Goal: Task Accomplishment & Management: Use online tool/utility

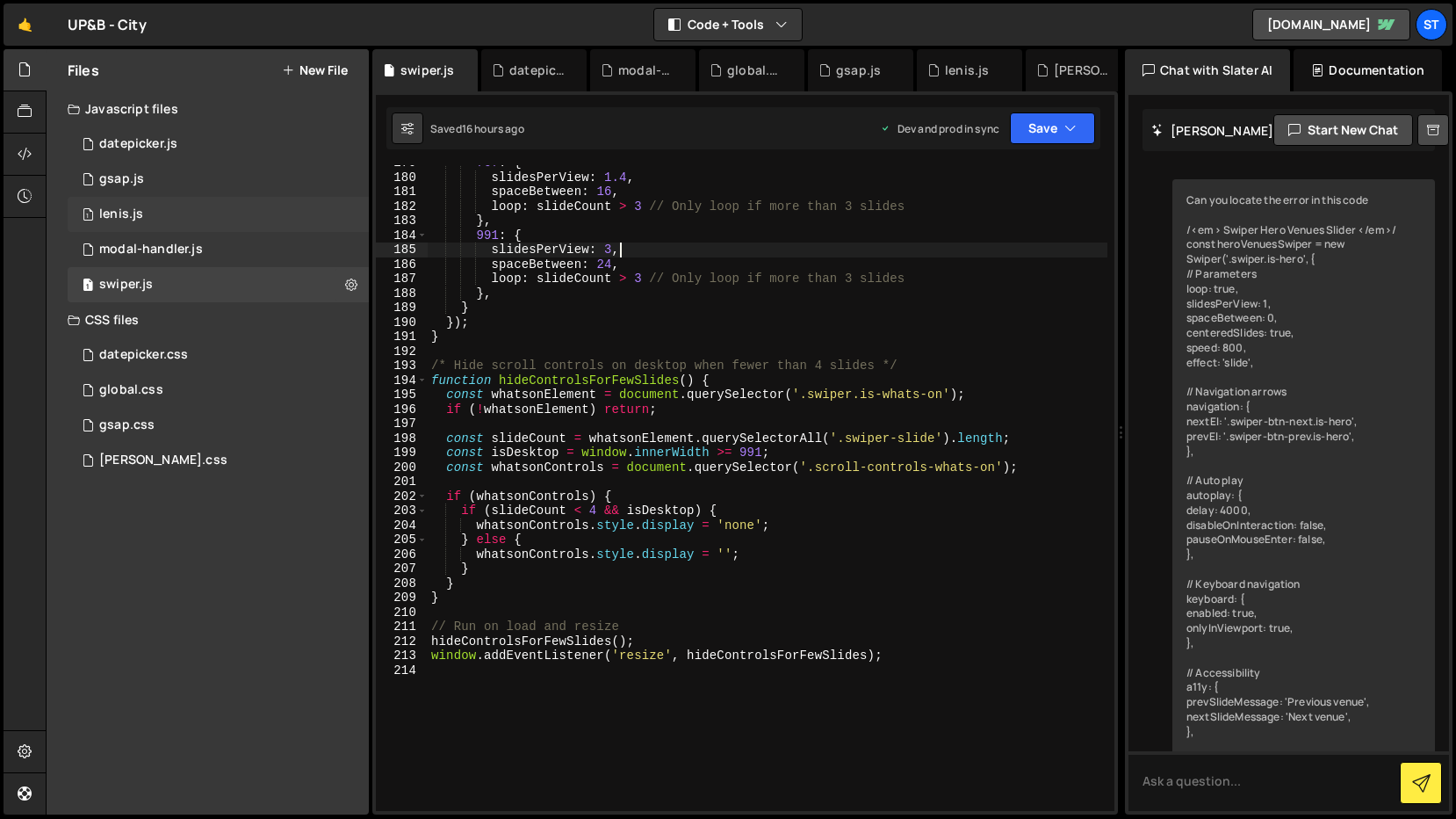
scroll to position [8978, 0]
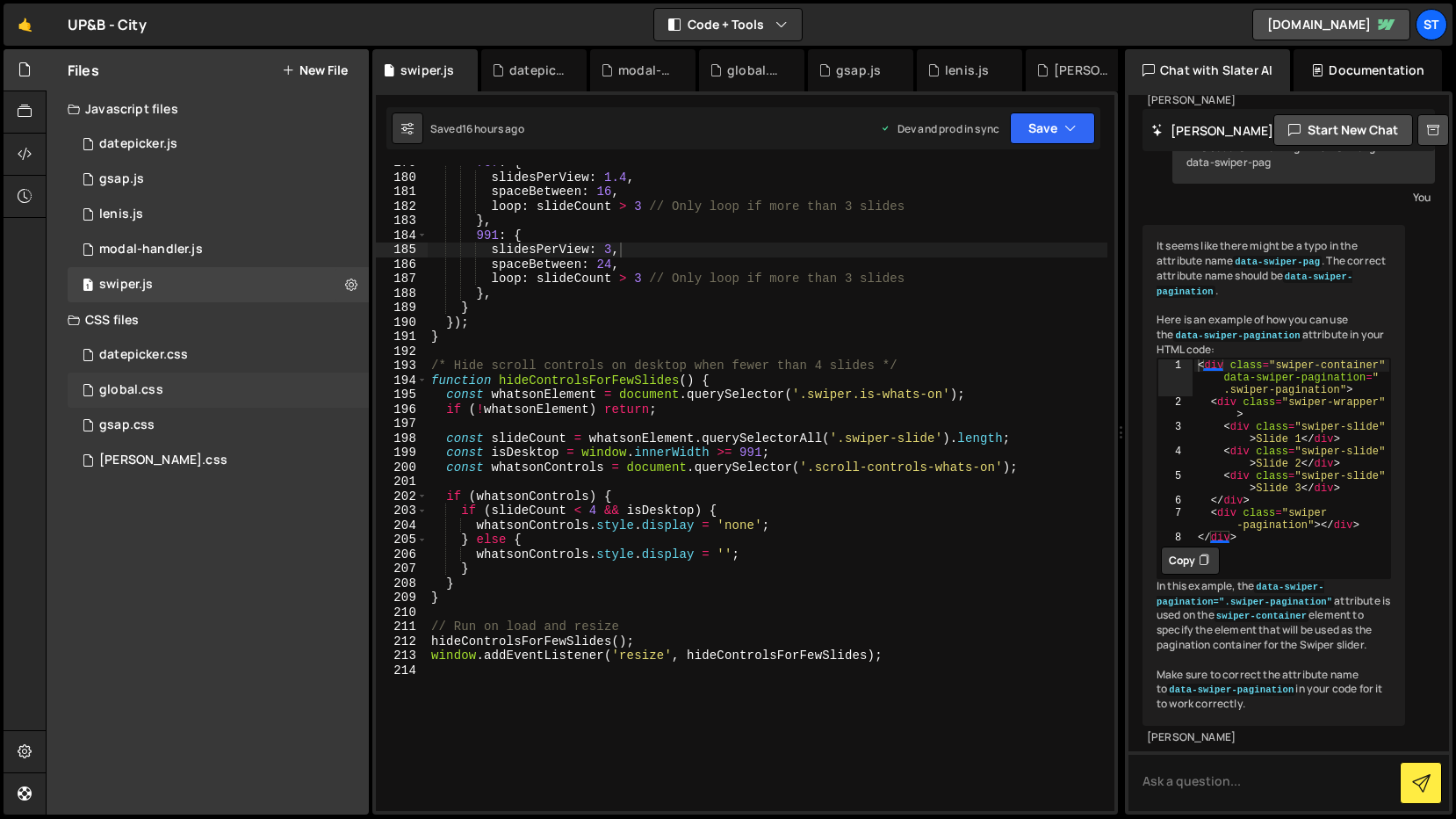
click at [202, 382] on div "global.css 0" at bounding box center [218, 390] width 301 height 36
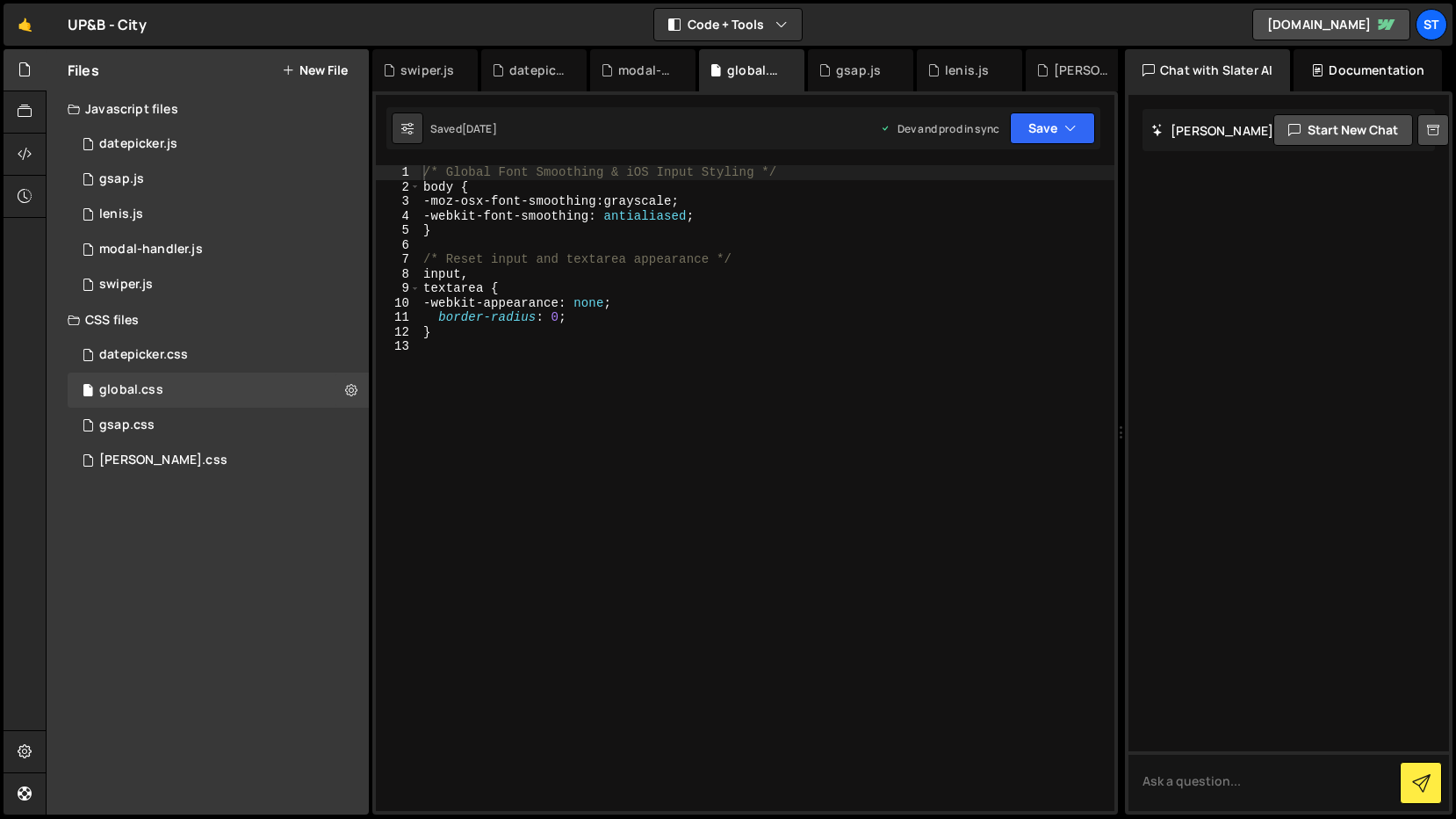
scroll to position [0, 0]
type textarea "}"
click at [468, 333] on div "/* Global Font Smoothing & iOS Input Styling */ body { -moz-osx-font-smoothing …" at bounding box center [767, 512] width 695 height 694
paste textarea "}"
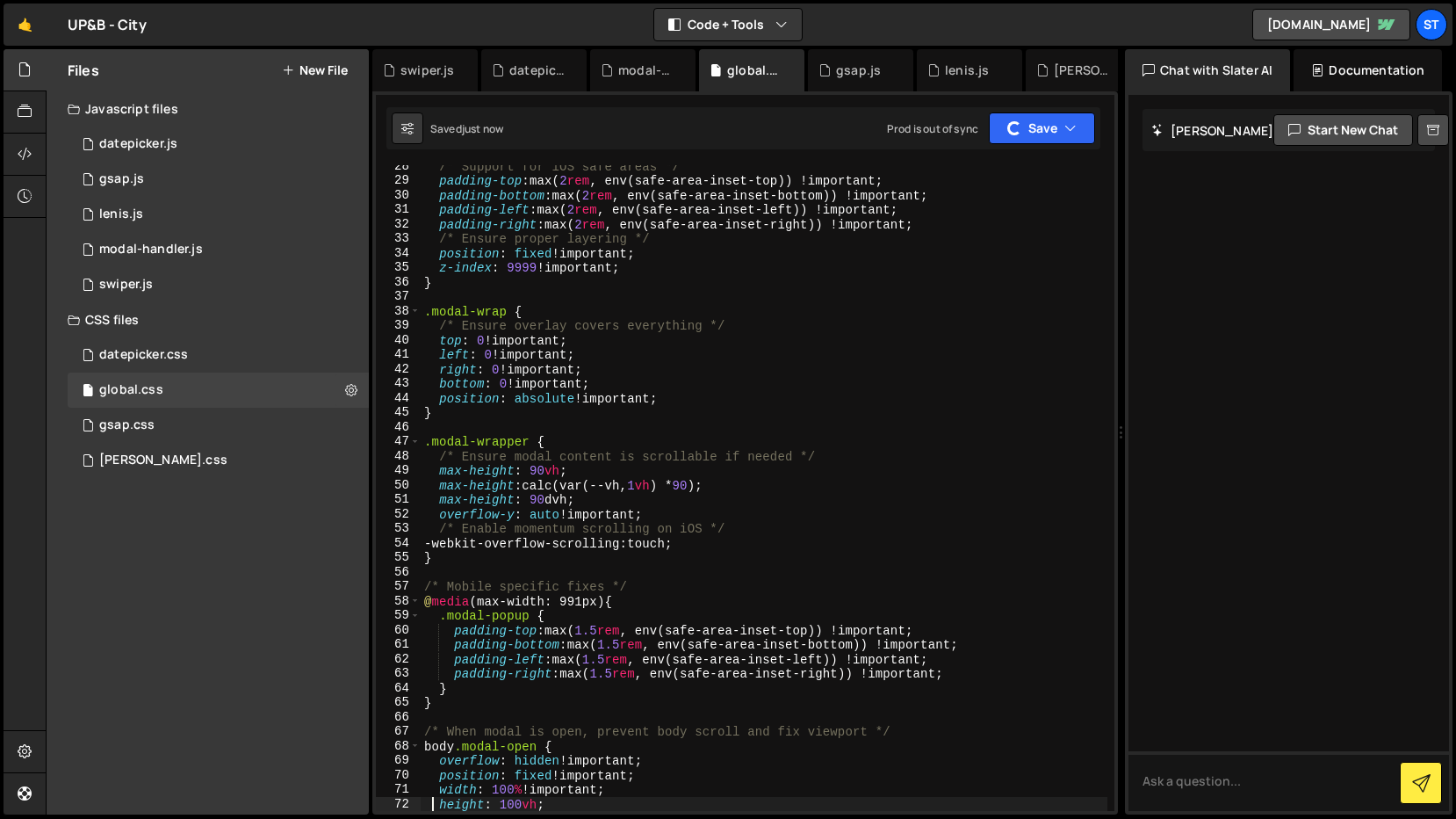
type textarea "height: 100vh;"
click at [319, 66] on button "New File" at bounding box center [315, 70] width 66 height 14
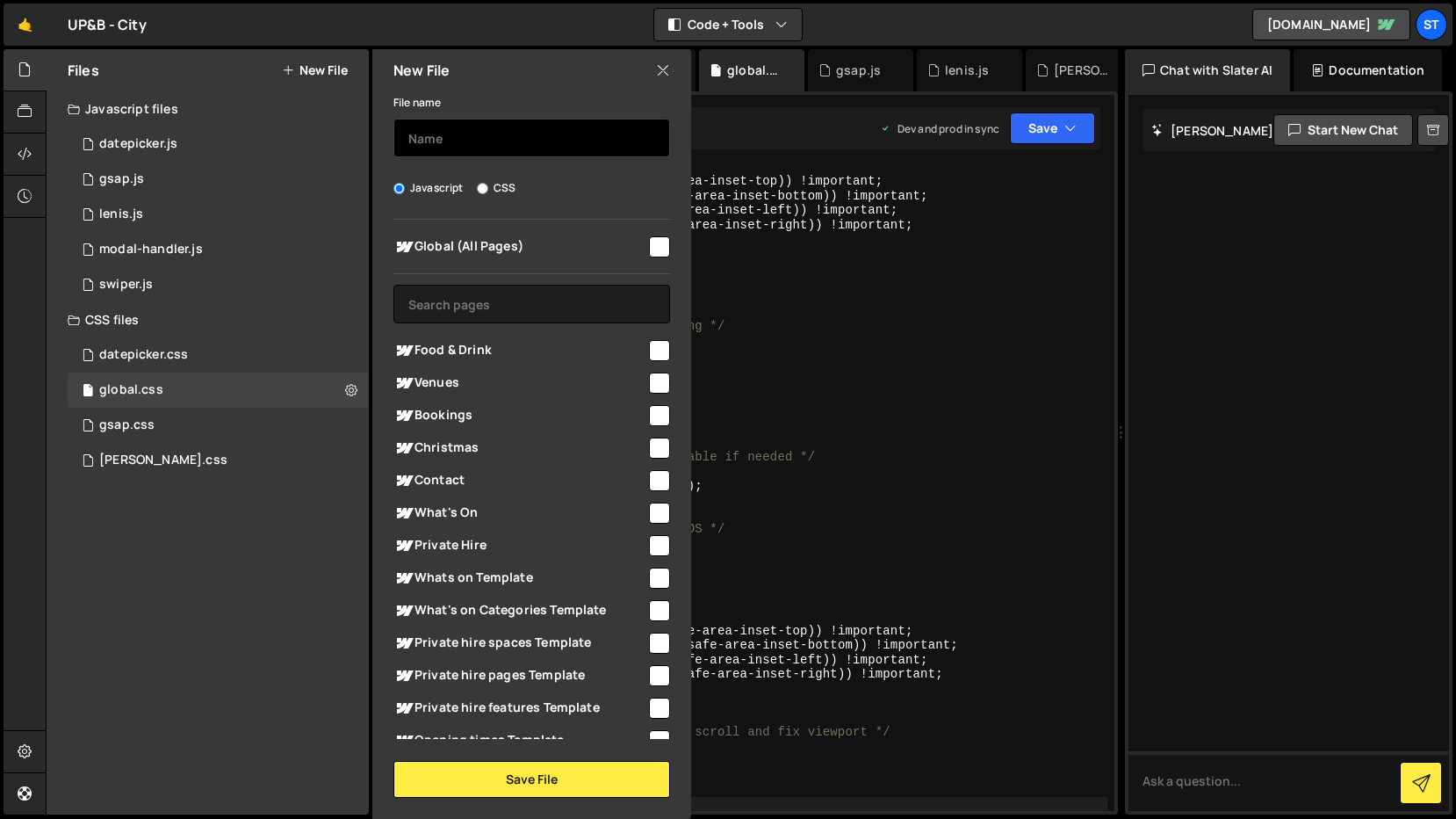
click at [427, 136] on input "text" at bounding box center [532, 138] width 276 height 38
type input "global"
click at [651, 248] on input "checkbox" at bounding box center [659, 247] width 21 height 21
checkbox input "true"
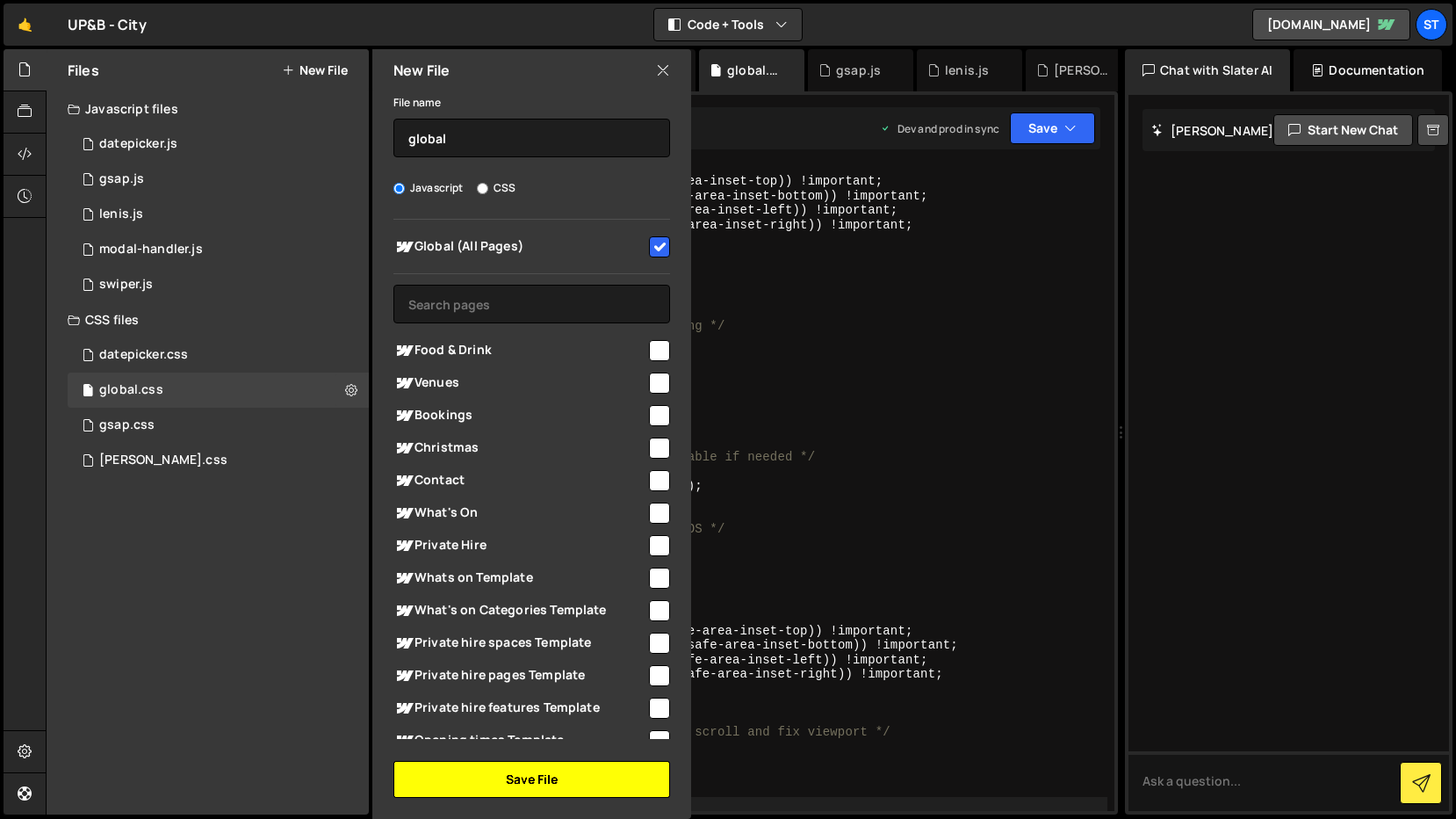
click at [585, 781] on button "Save File" at bounding box center [532, 779] width 276 height 36
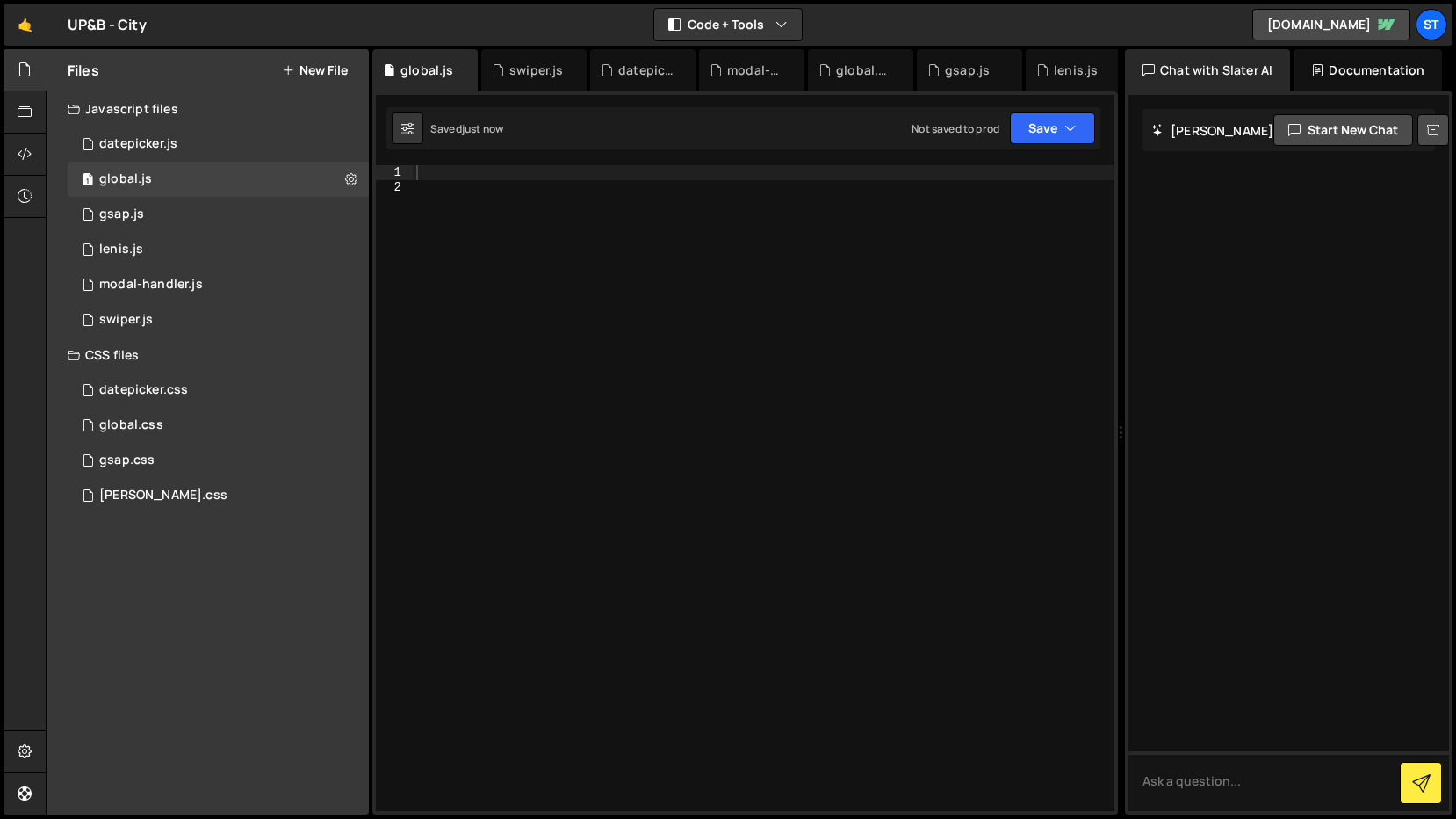
click at [465, 176] on div at bounding box center [763, 502] width 702 height 675
paste textarea "});"
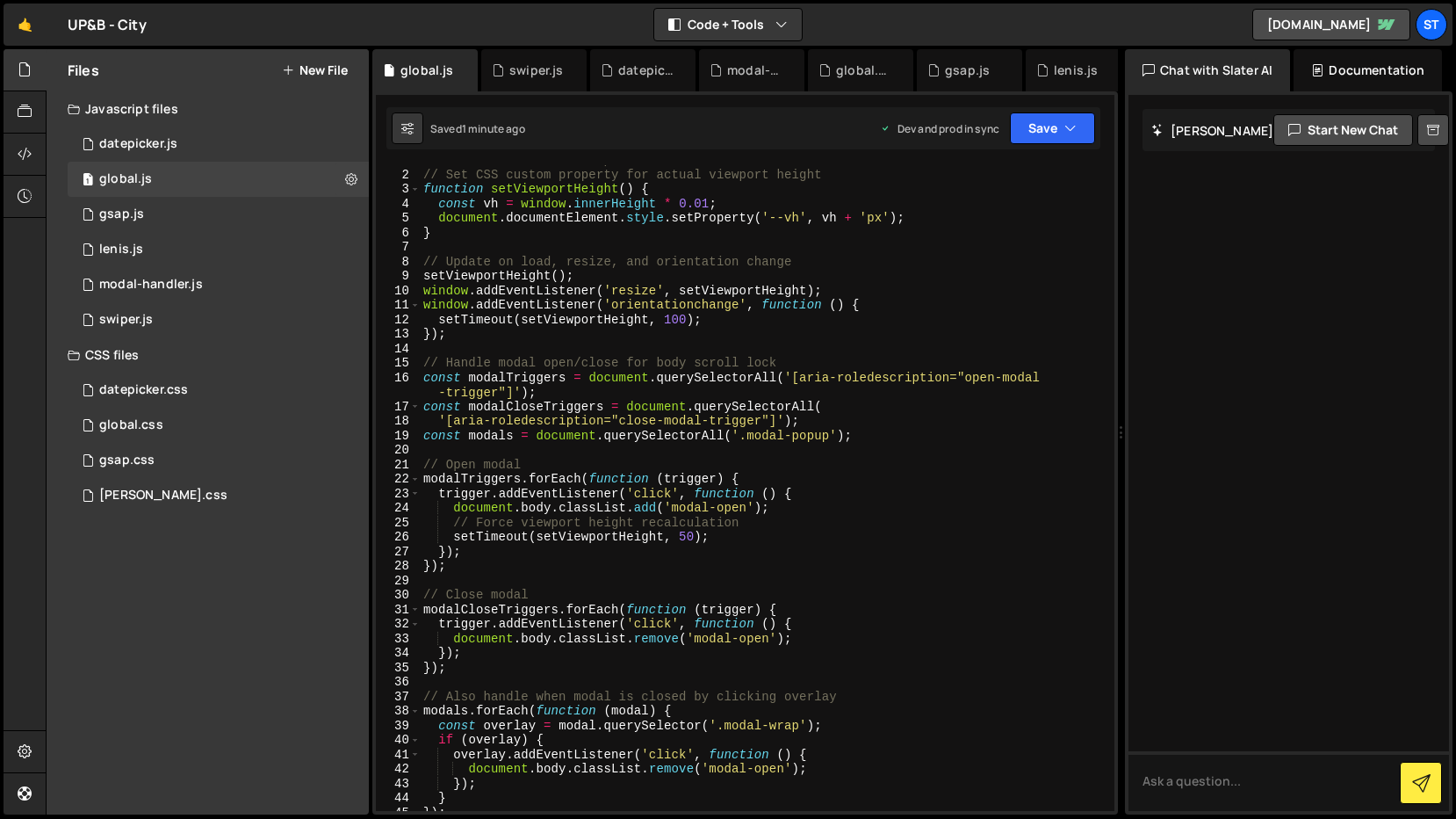
scroll to position [14, 0]
click at [528, 271] on div "// iOS Safari Modal Viewport Fix // Set CSS custom property for actual viewport…" at bounding box center [763, 488] width 687 height 675
type textarea "setViewportHeight();"
click at [172, 418] on div "global.css 0" at bounding box center [218, 425] width 301 height 36
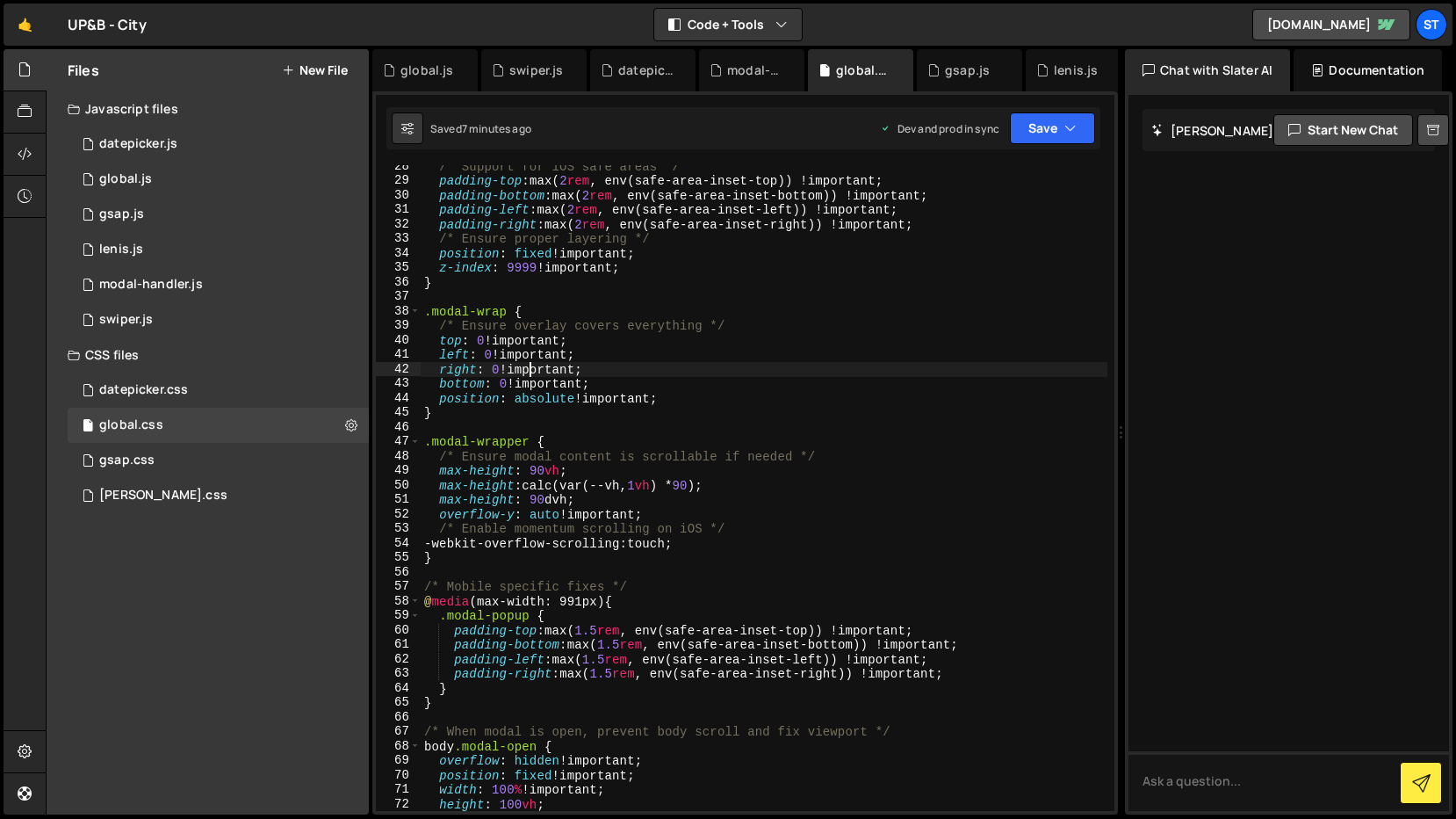
click at [529, 366] on div "/* Support for iOS safe areas */ padding-top : max( 2 rem , env(safe-area-inset…" at bounding box center [764, 496] width 687 height 675
type textarea "}"
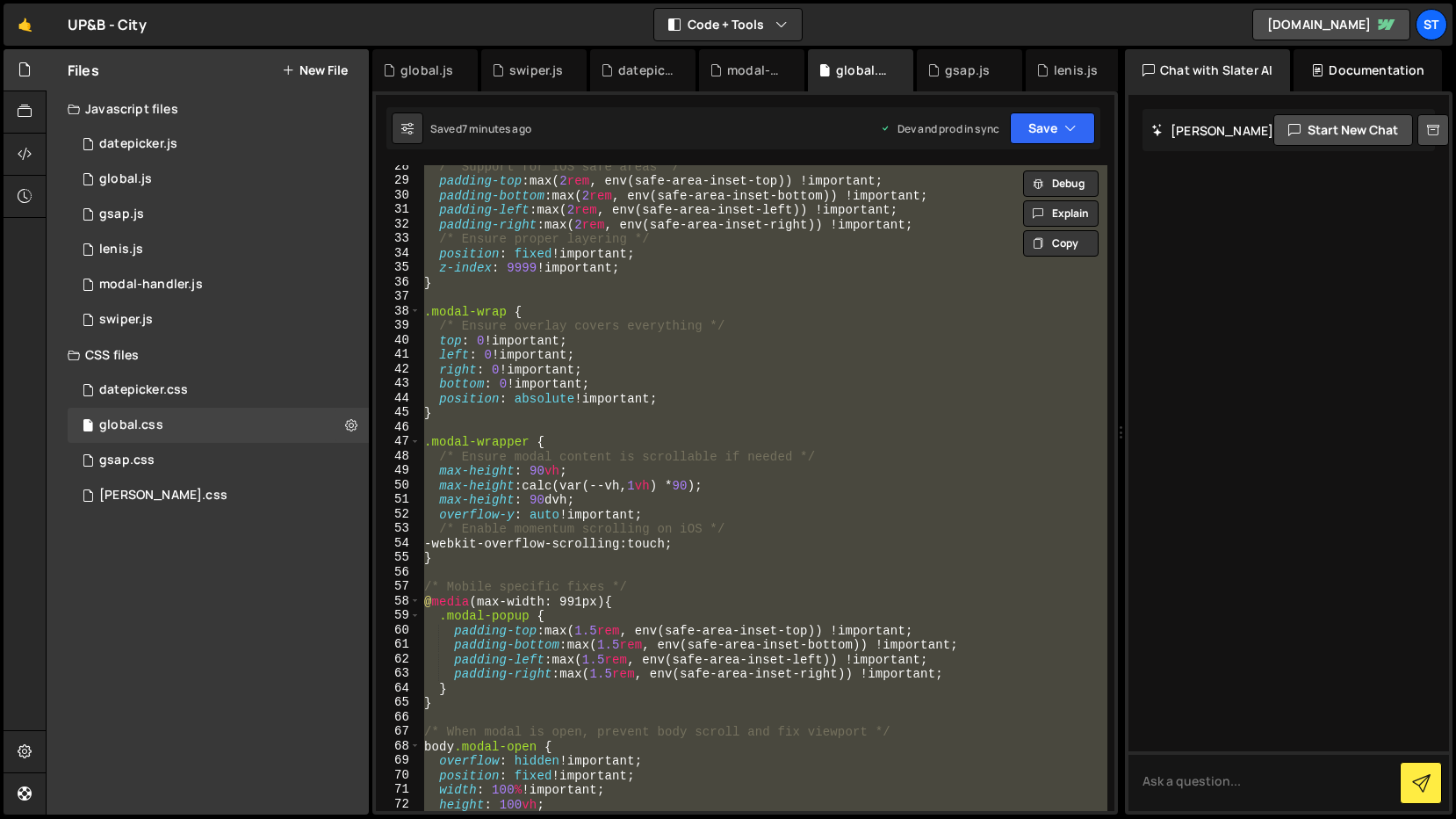
paste textarea
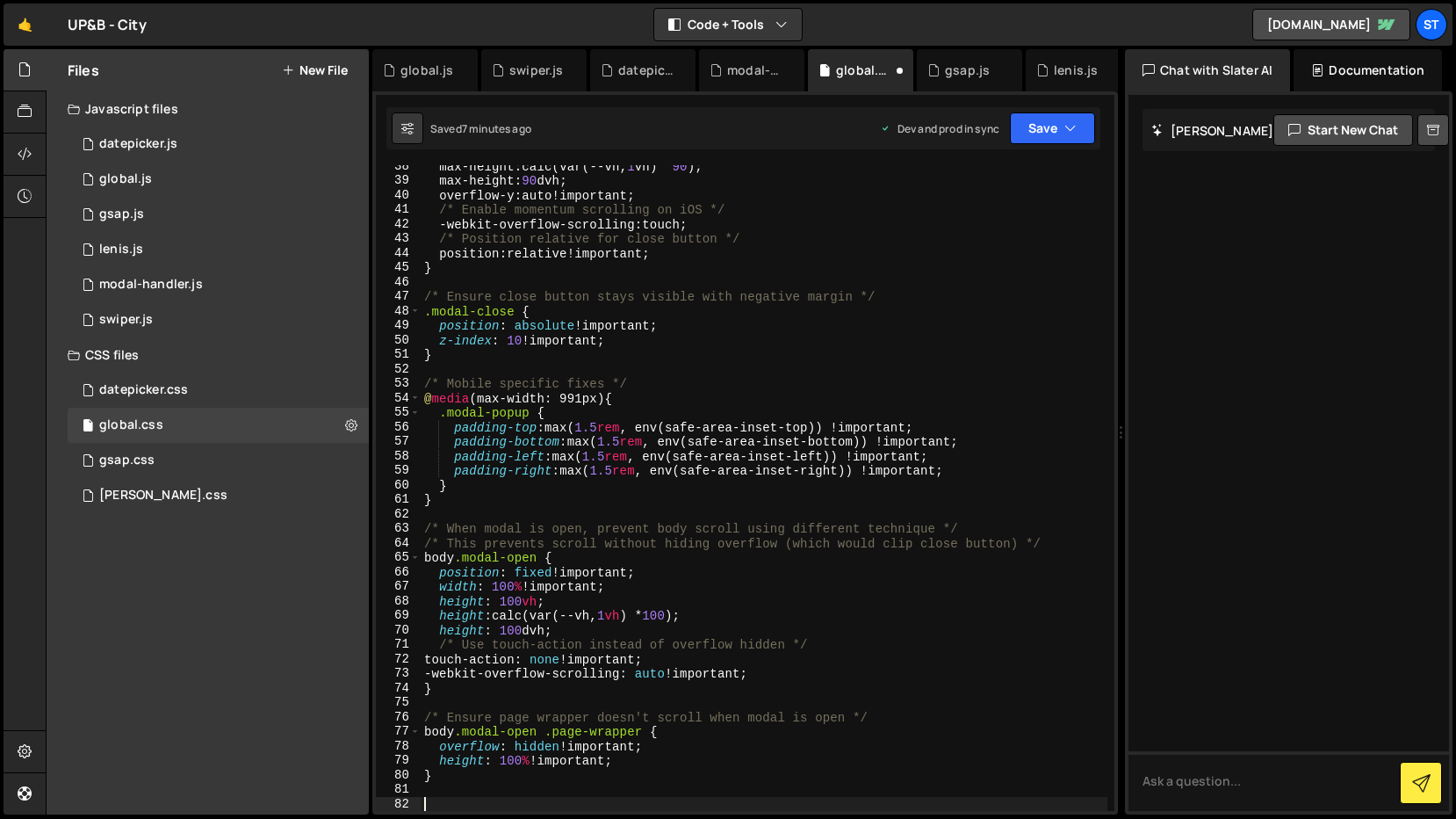
scroll to position [542, 0]
click at [172, 179] on div "1 global.js 0" at bounding box center [218, 179] width 301 height 36
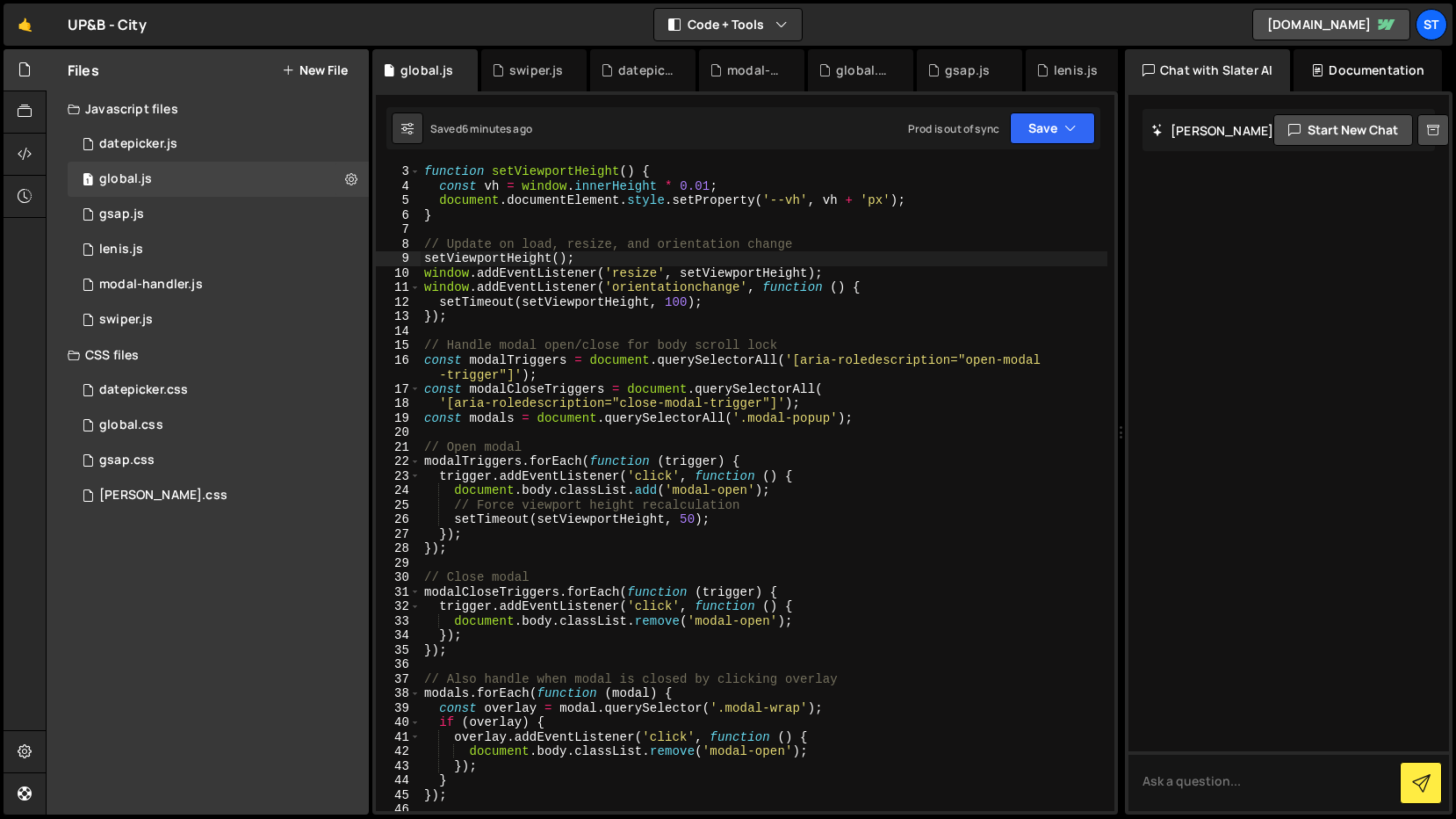
scroll to position [31, 0]
click at [178, 424] on div "global.css 0" at bounding box center [218, 425] width 301 height 36
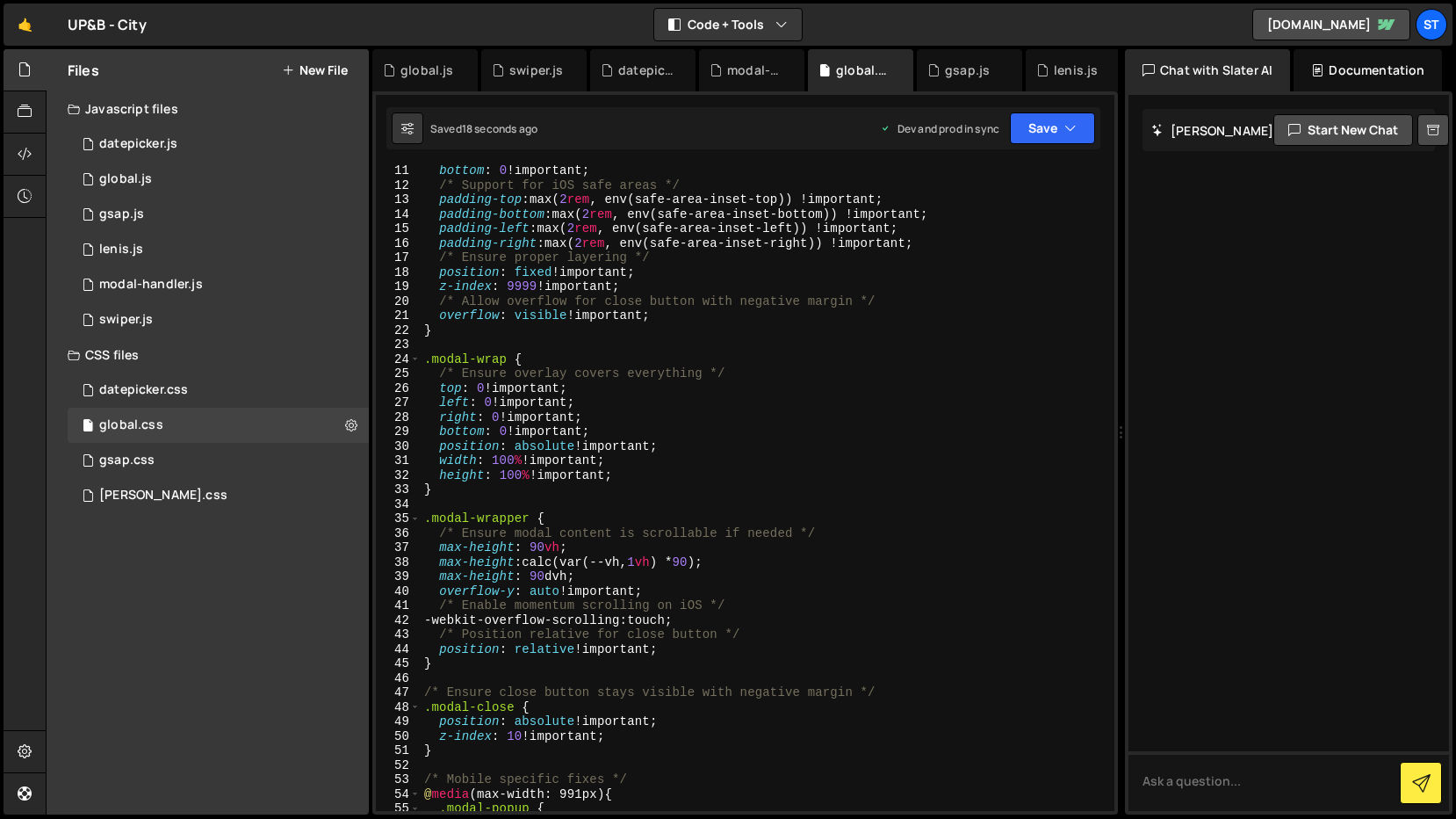
scroll to position [0, 0]
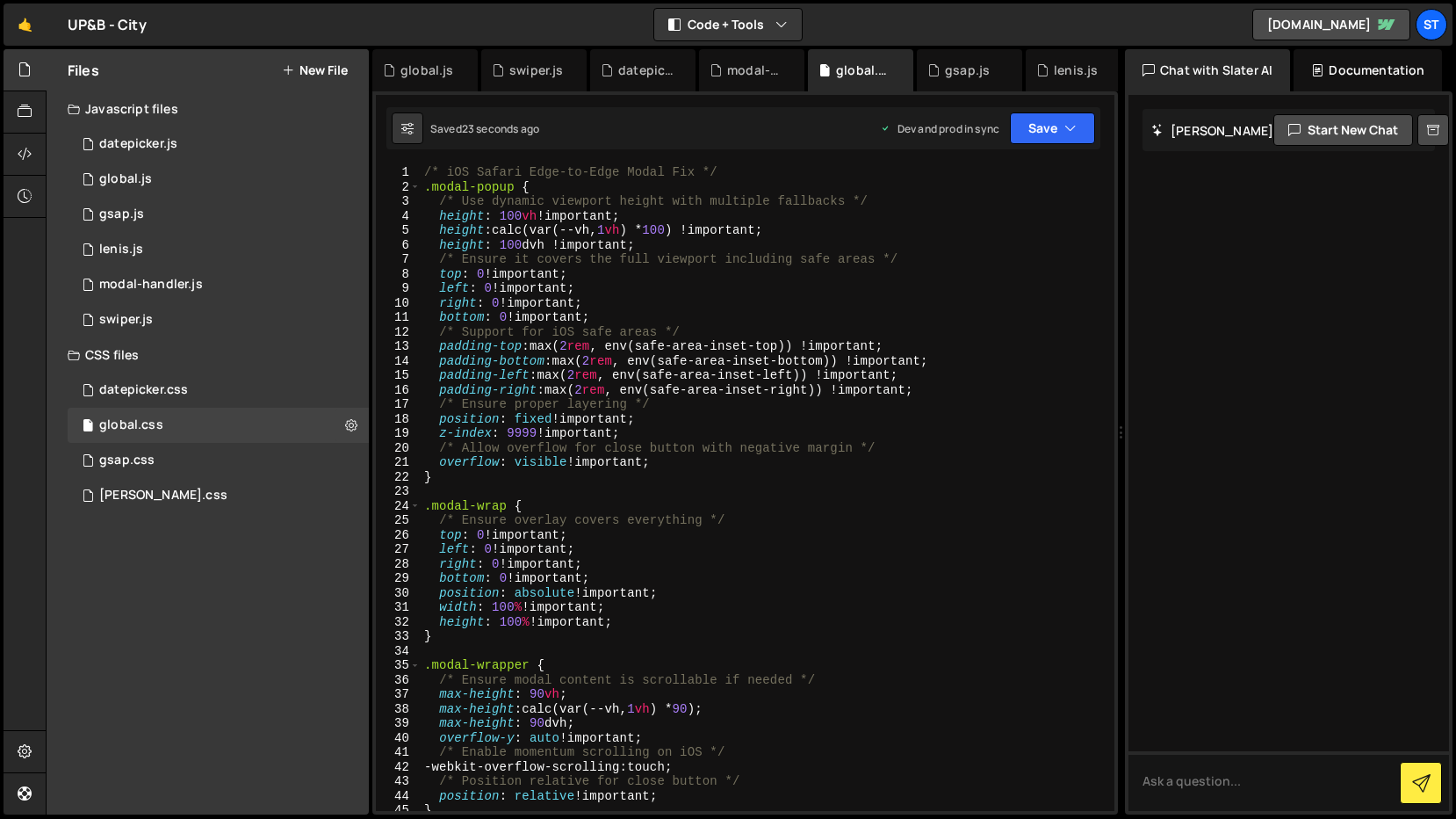
type textarea "/* Support for iOS safe areas */"
click at [596, 334] on div "/* iOS Safari Edge-to-Edge Modal Fix */ .modal-popup { /* Use dynamic viewport …" at bounding box center [764, 502] width 687 height 675
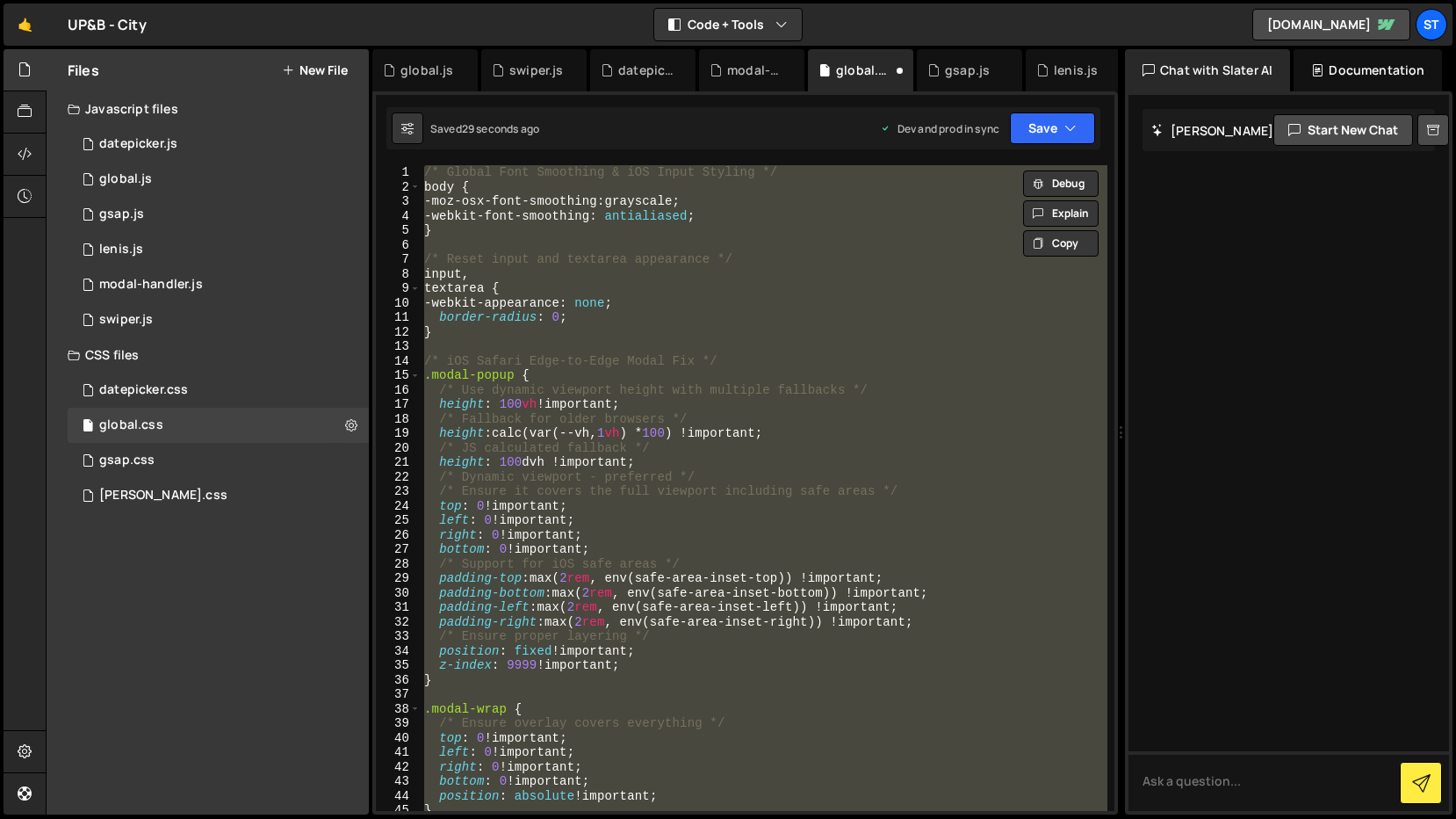
click at [596, 334] on div "/* Global Font Smoothing & iOS Input Styling */ body { -moz-osx-font-smoothing …" at bounding box center [764, 488] width 687 height 646
type textarea "}"
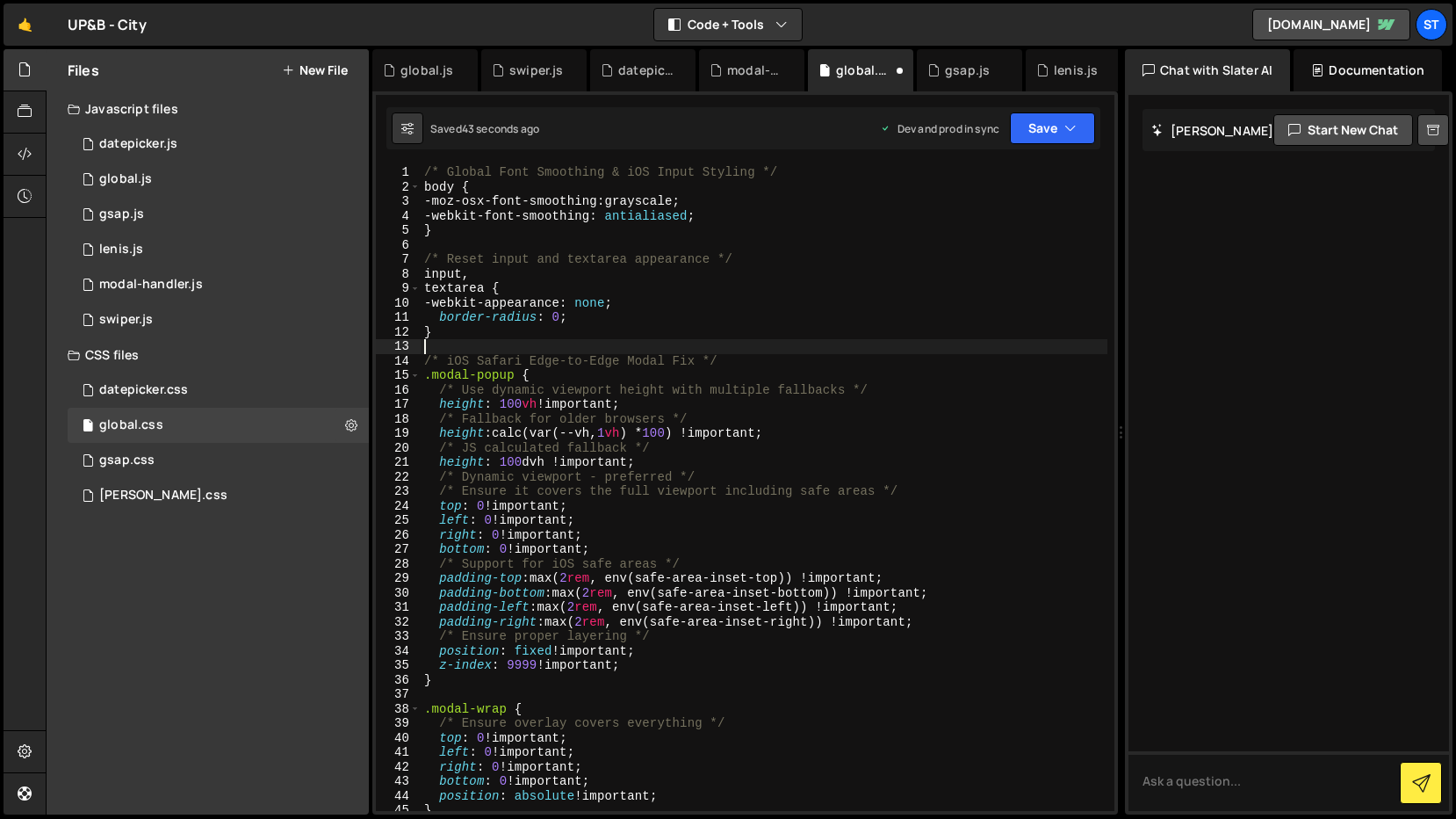
click at [485, 350] on div "/* Global Font Smoothing & iOS Input Styling */ body { -moz-osx-font-smoothing …" at bounding box center [764, 502] width 687 height 675
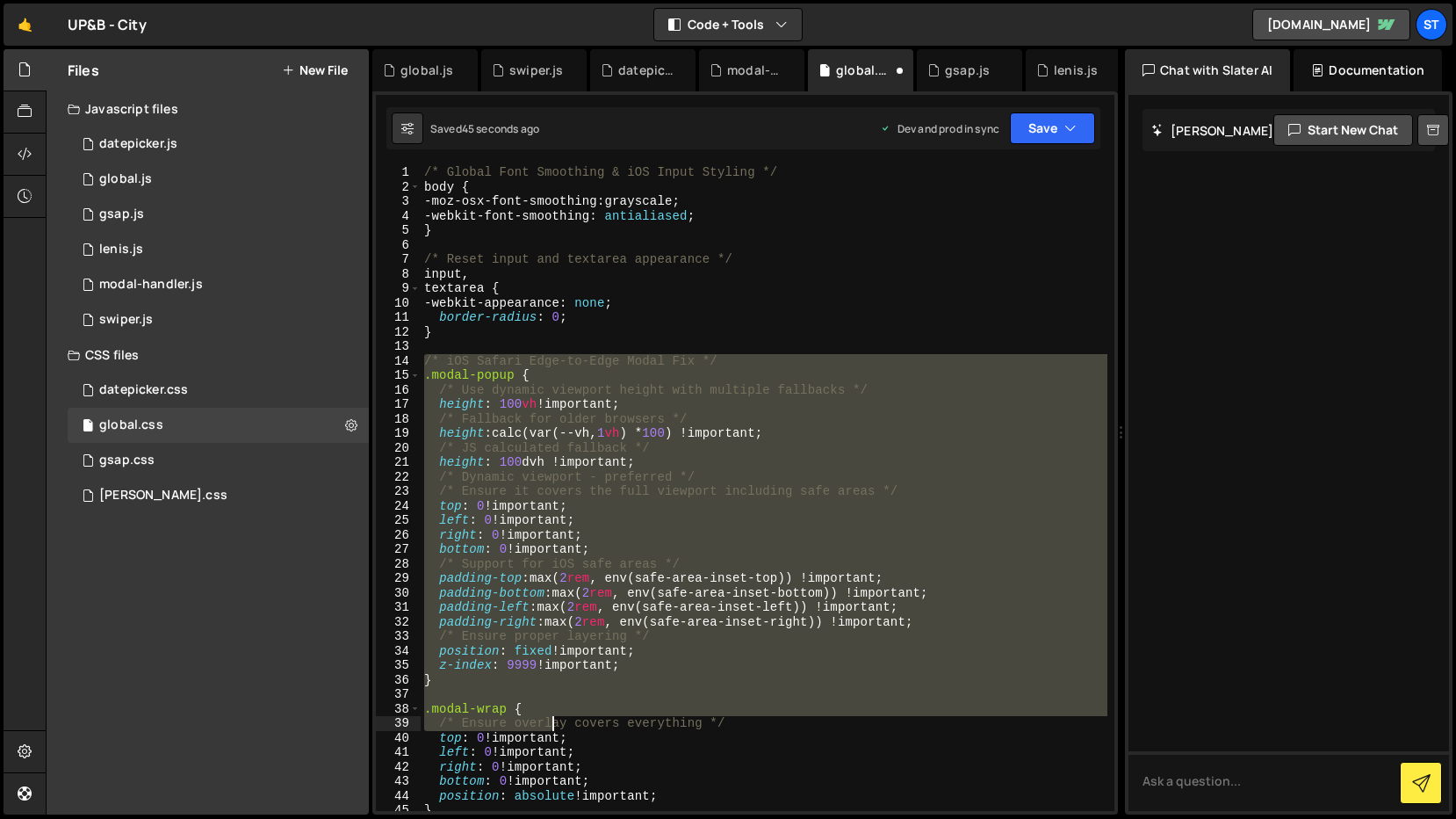
scroll to position [456, 0]
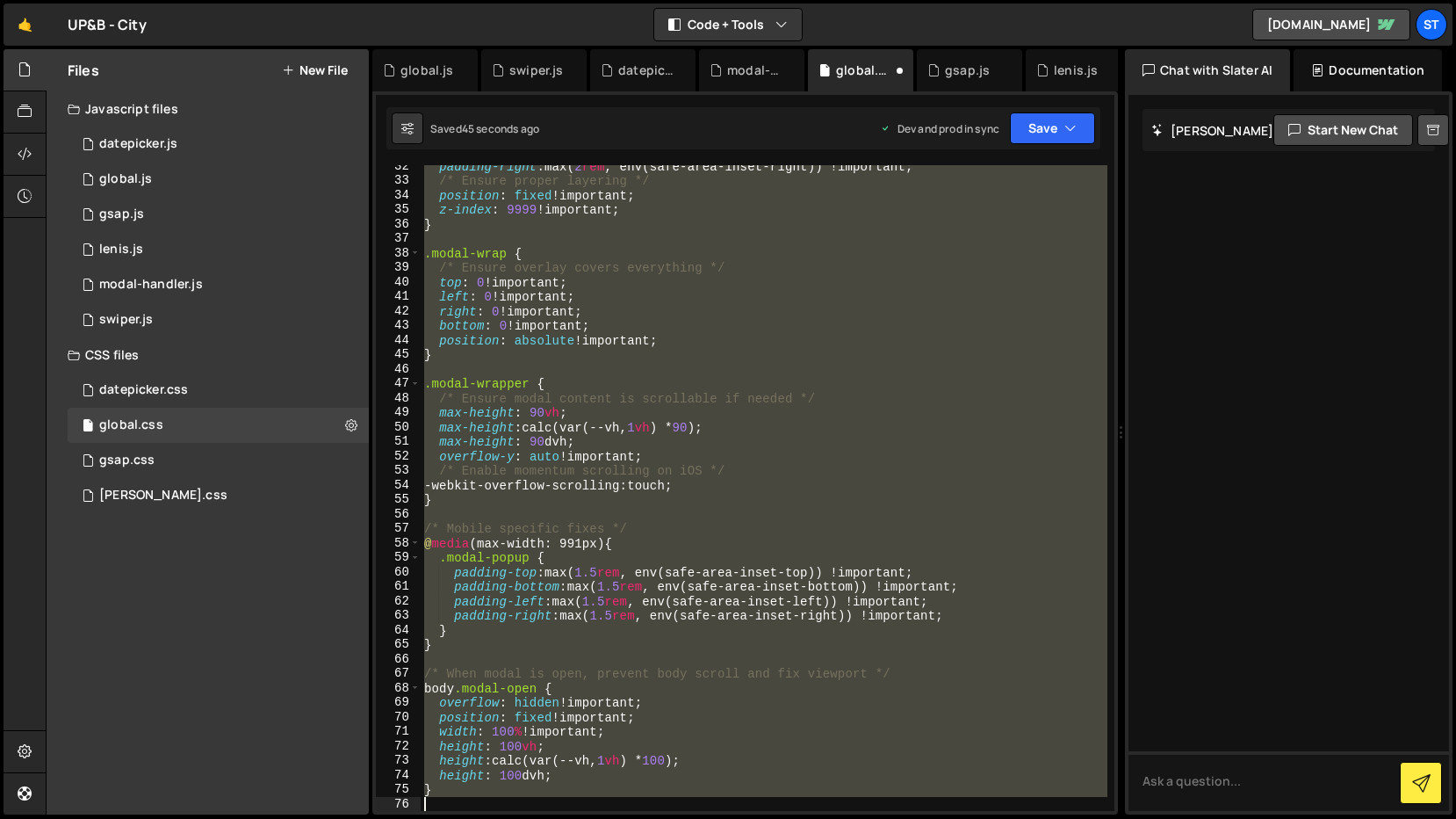
drag, startPoint x: 422, startPoint y: 358, endPoint x: 584, endPoint y: 1042, distance: 702.9
click at [584, 818] on html "Projects [GEOGRAPHIC_DATA] Blog st Projects Your Teams Invite team member Accou…" at bounding box center [728, 409] width 1456 height 819
type textarea "}"
paste textarea
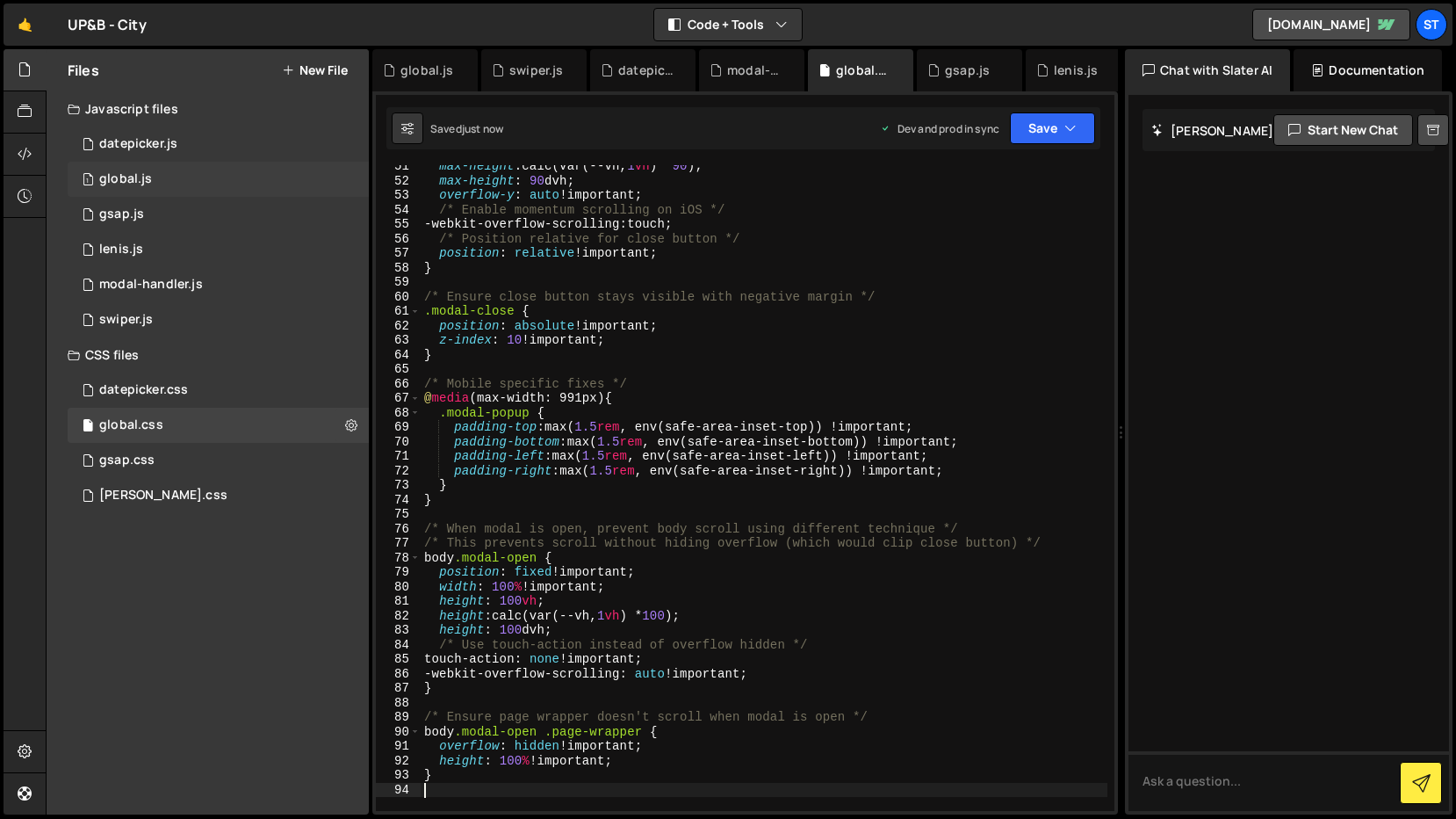
click at [167, 182] on div "1 global.js 0" at bounding box center [218, 179] width 301 height 36
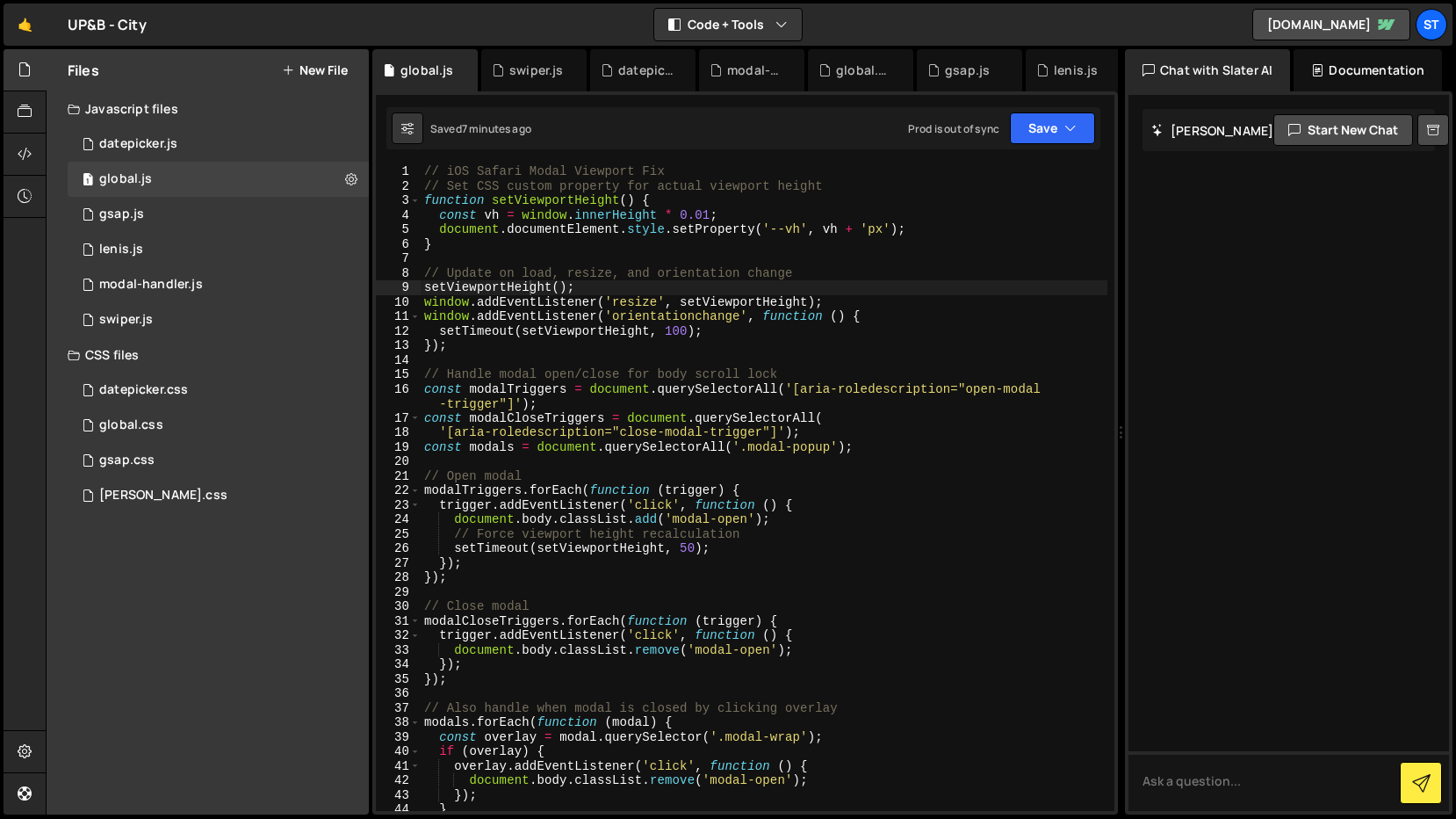
scroll to position [0, 0]
click at [521, 195] on div "// iOS Safari Modal Viewport Fix // Set CSS custom property for actual viewport…" at bounding box center [764, 502] width 687 height 675
type textarea "});"
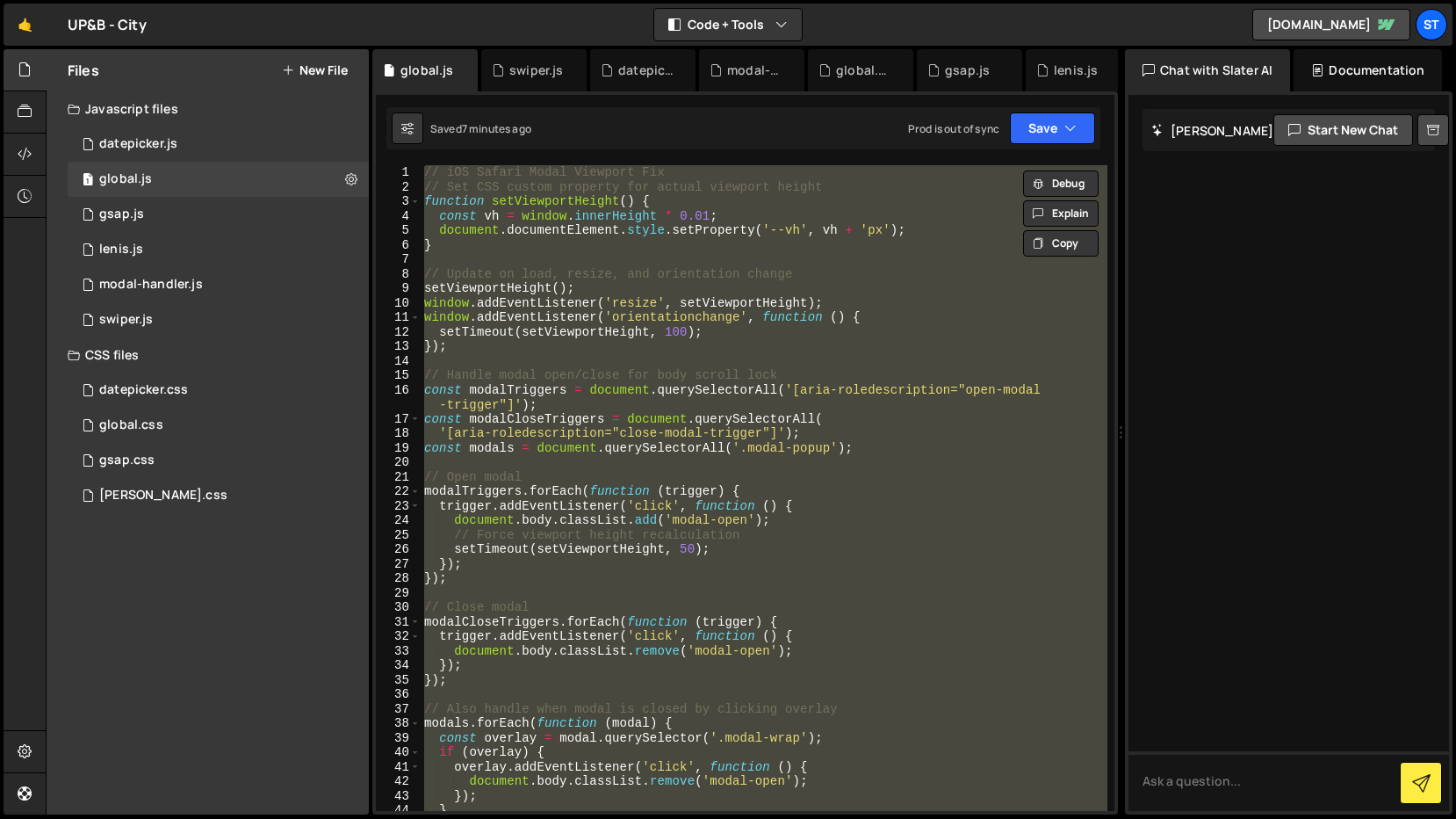
paste textarea
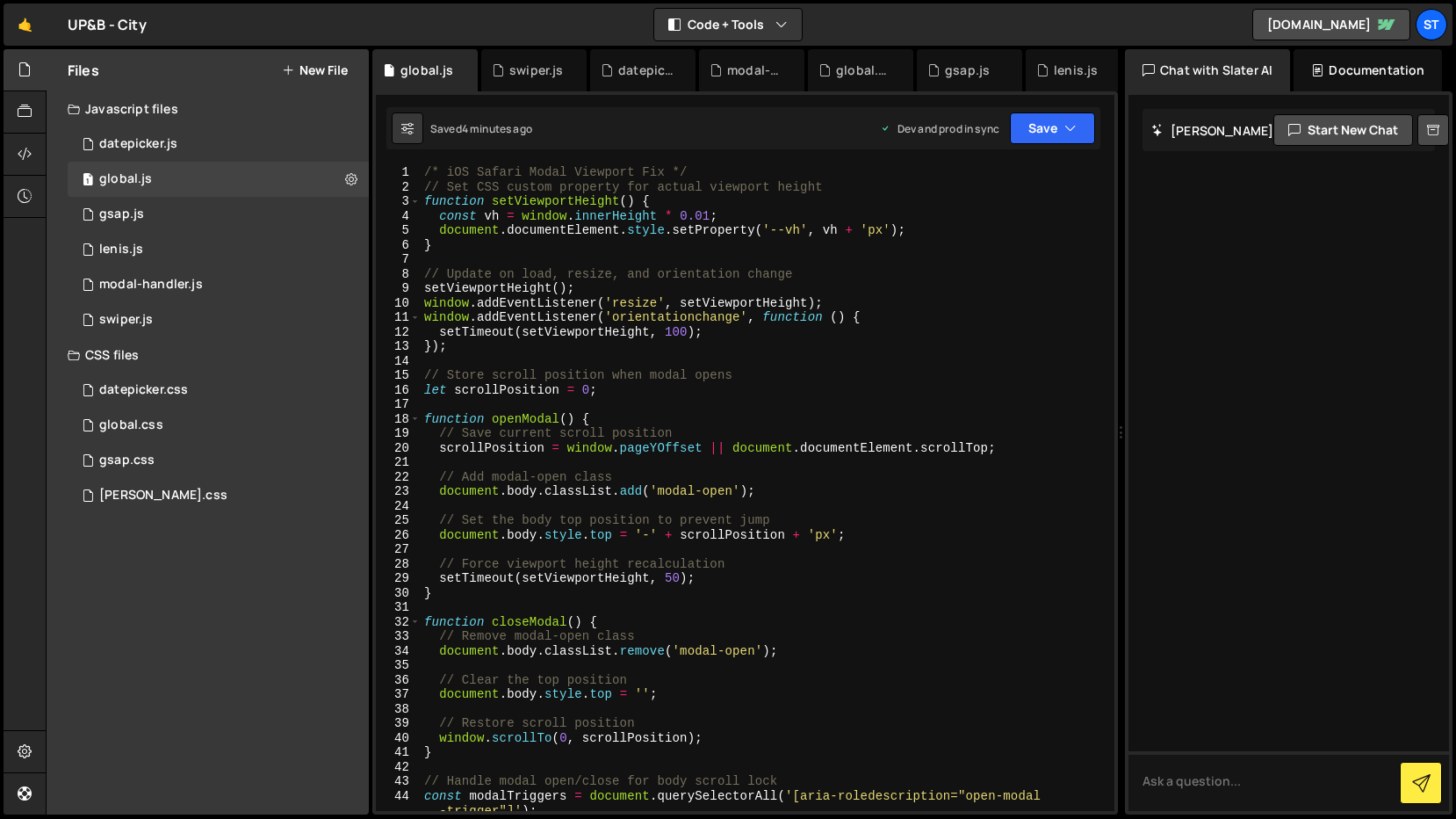
click at [496, 228] on div "/* iOS Safari Modal Viewport Fix */ // Set CSS custom property for actual viewp…" at bounding box center [764, 502] width 687 height 675
type textarea "});"
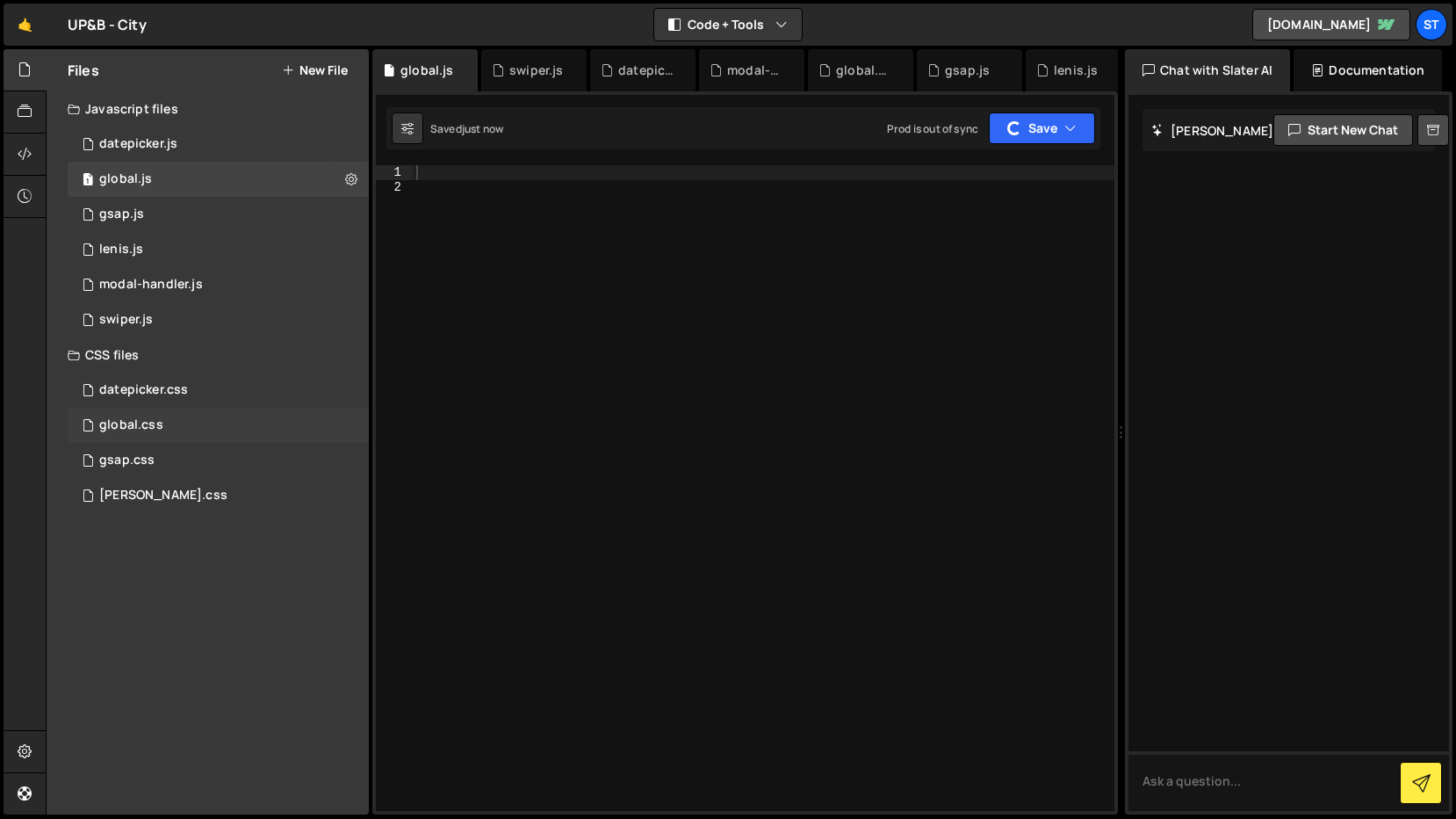
click at [183, 429] on div "global.css 0" at bounding box center [218, 425] width 301 height 36
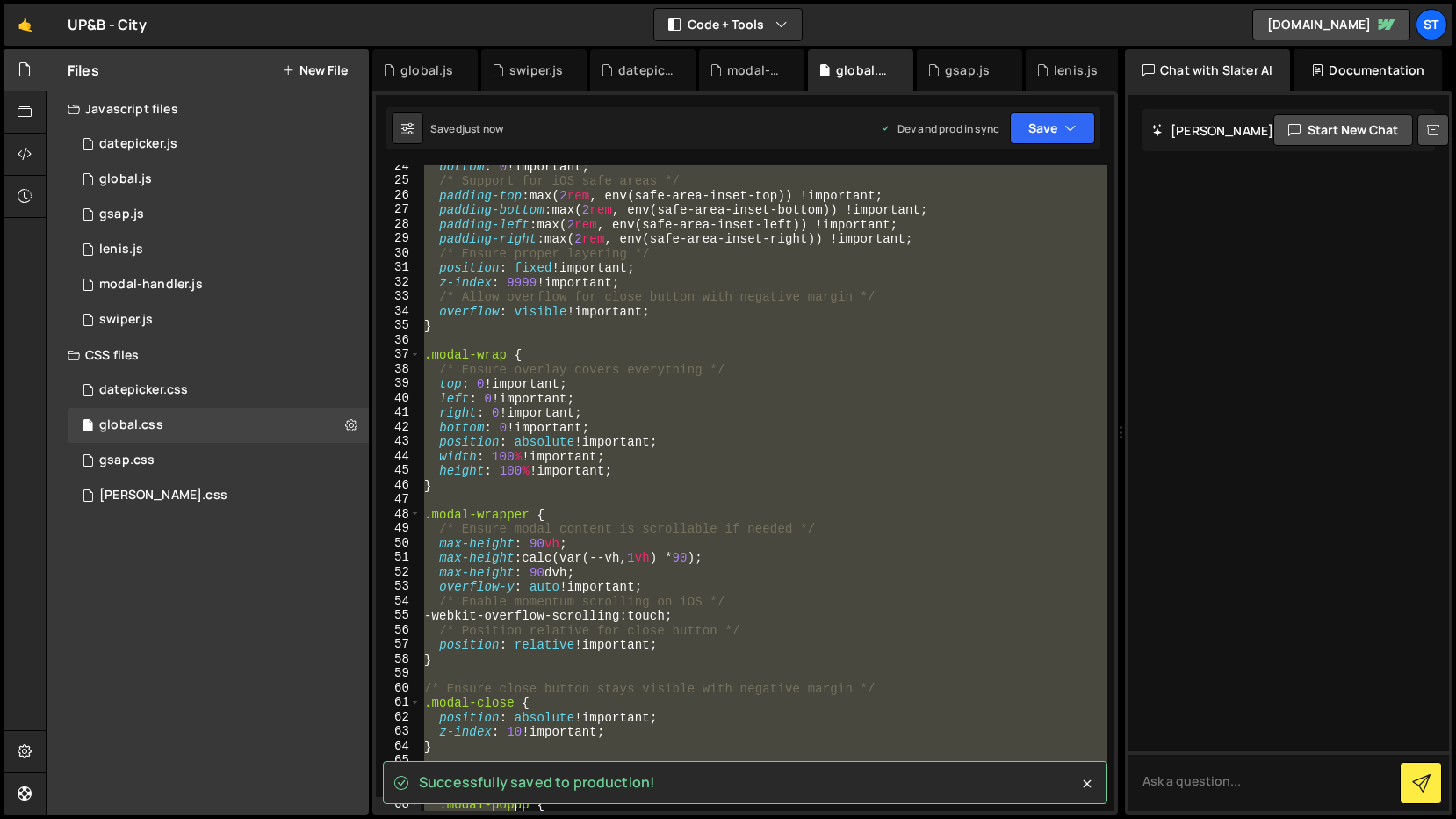
scroll to position [717, 0]
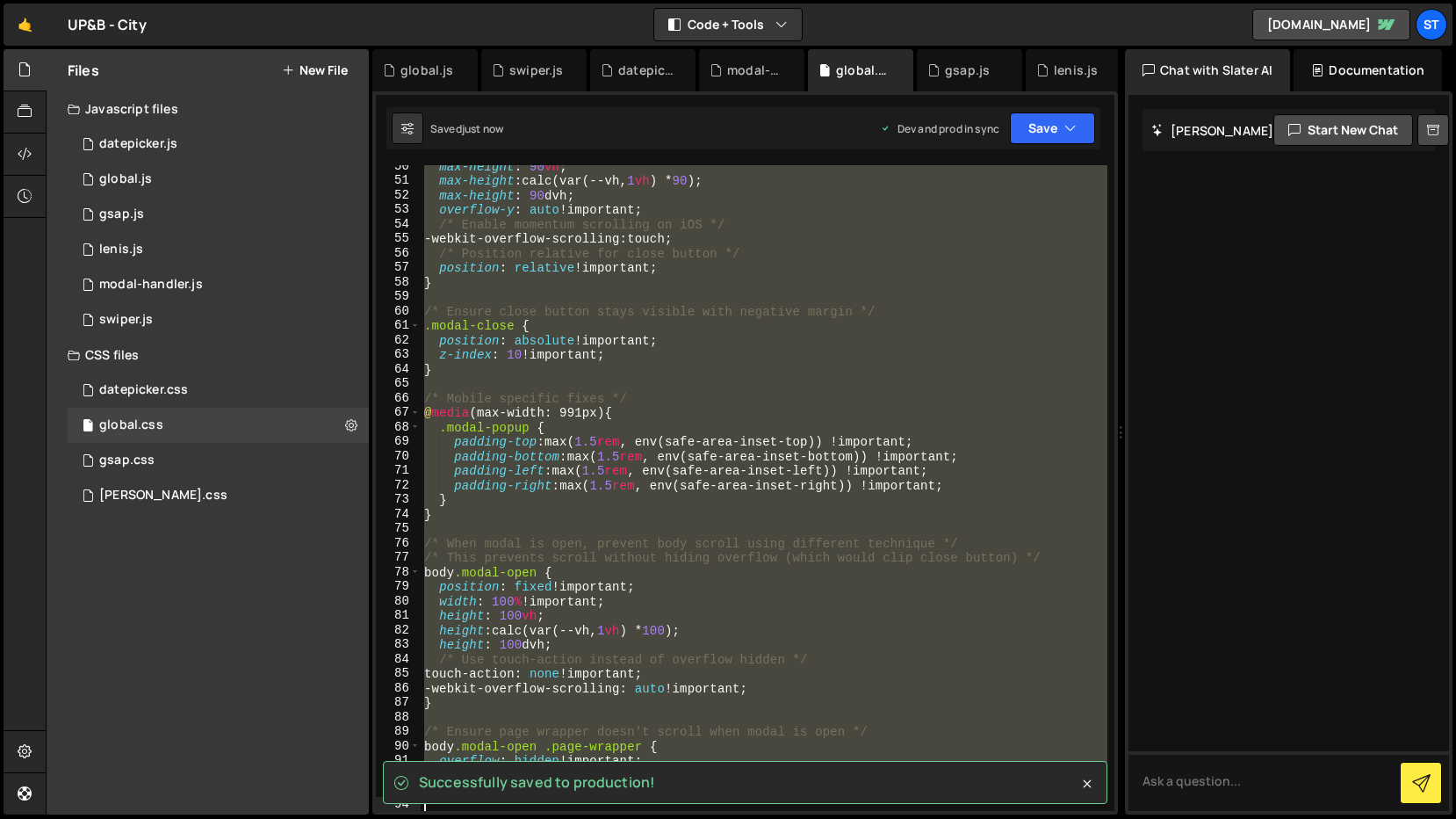
drag, startPoint x: 426, startPoint y: 345, endPoint x: 520, endPoint y: 993, distance: 654.8
click at [520, 818] on html "Projects [GEOGRAPHIC_DATA] Blog st Projects Your Teams Invite team member Accou…" at bounding box center [728, 409] width 1456 height 819
type textarea "}"
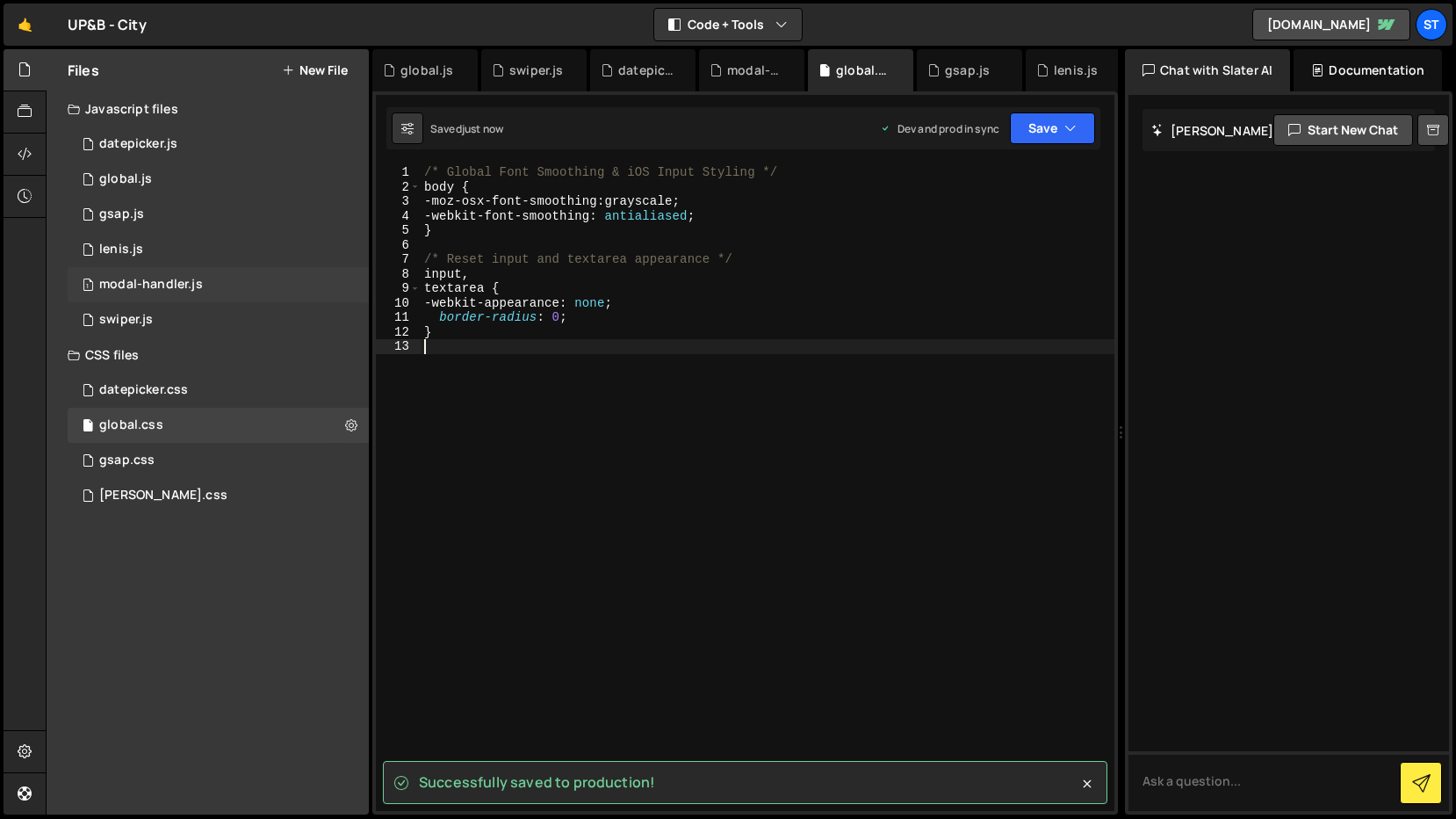
click at [216, 281] on div "1 modal-handler.js 0" at bounding box center [218, 284] width 301 height 36
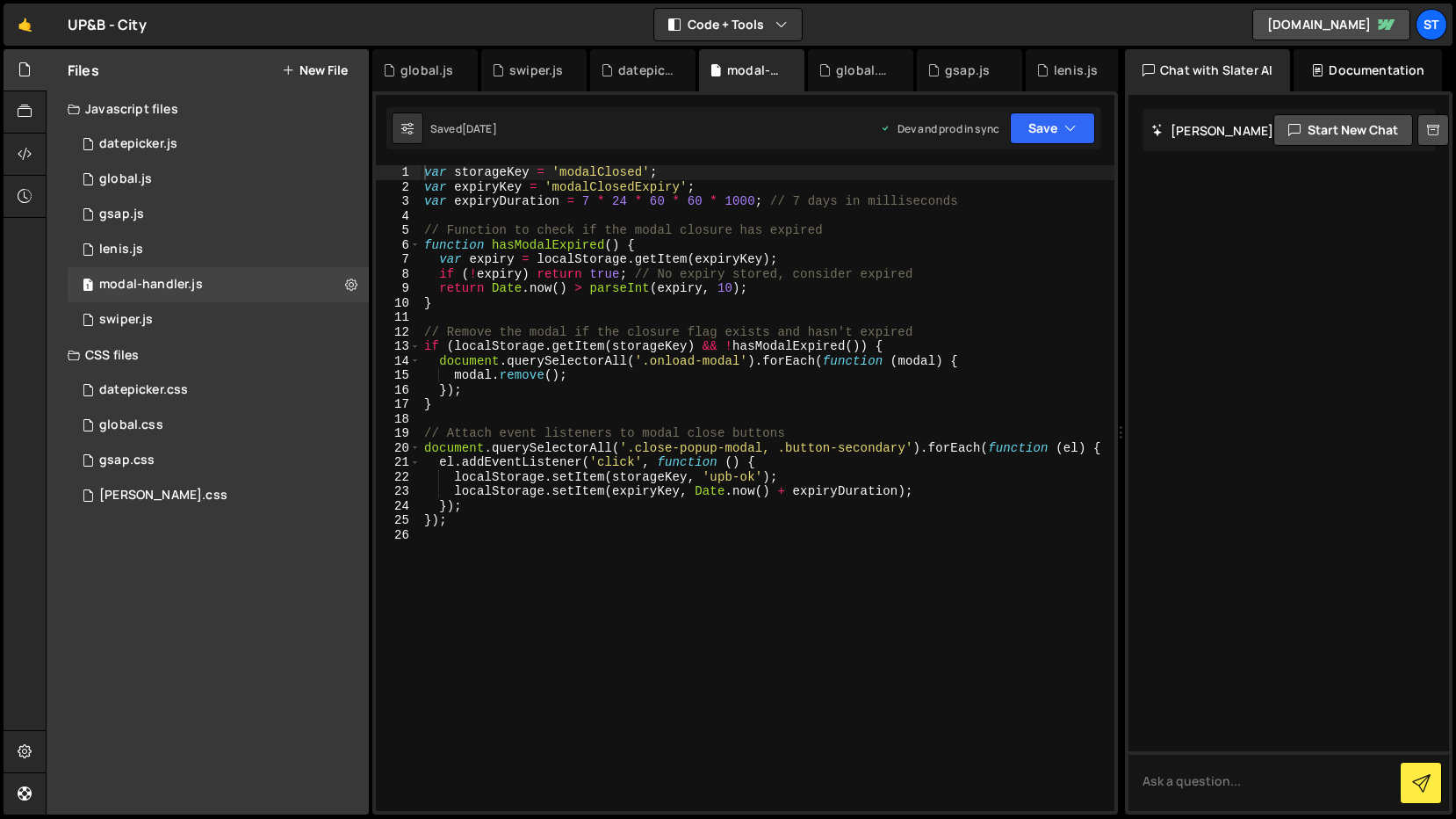
scroll to position [0, 0]
